Goal: Transaction & Acquisition: Download file/media

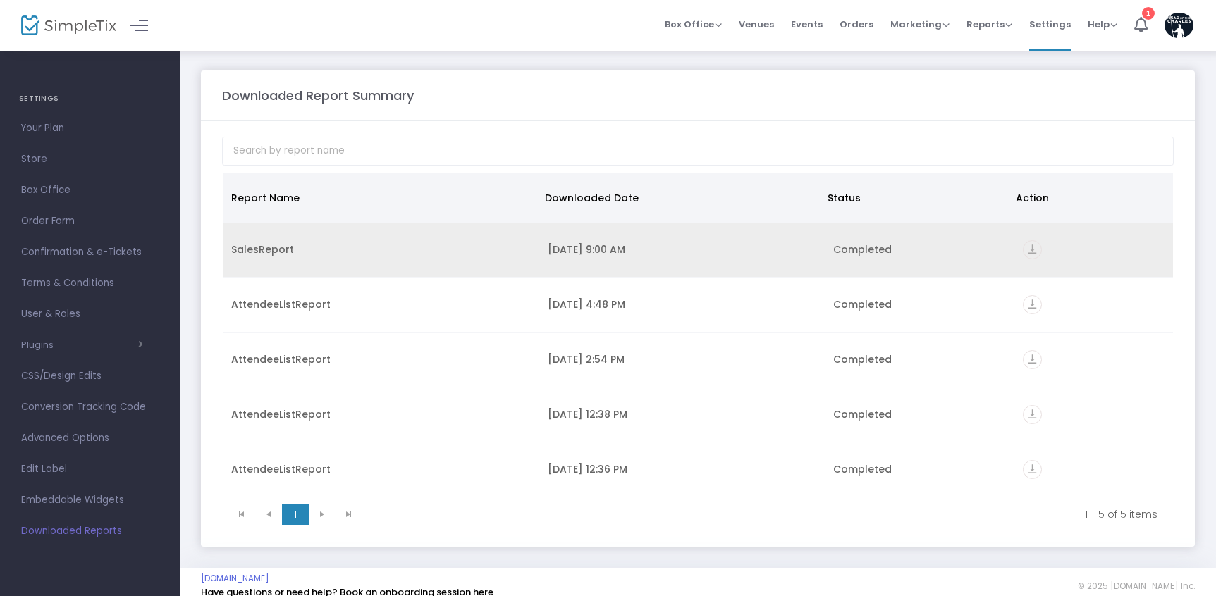
click at [1030, 247] on icon "vertical_align_bottom" at bounding box center [1031, 249] width 19 height 19
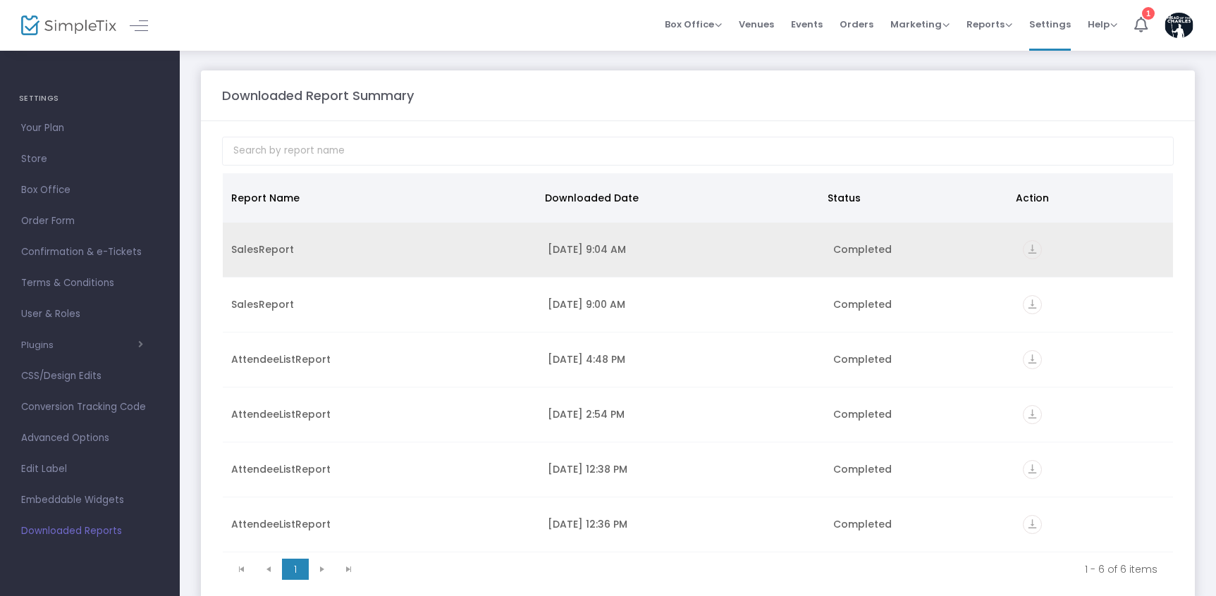
click at [1030, 250] on icon "vertical_align_bottom" at bounding box center [1031, 249] width 19 height 19
